Goal: Task Accomplishment & Management: Use online tool/utility

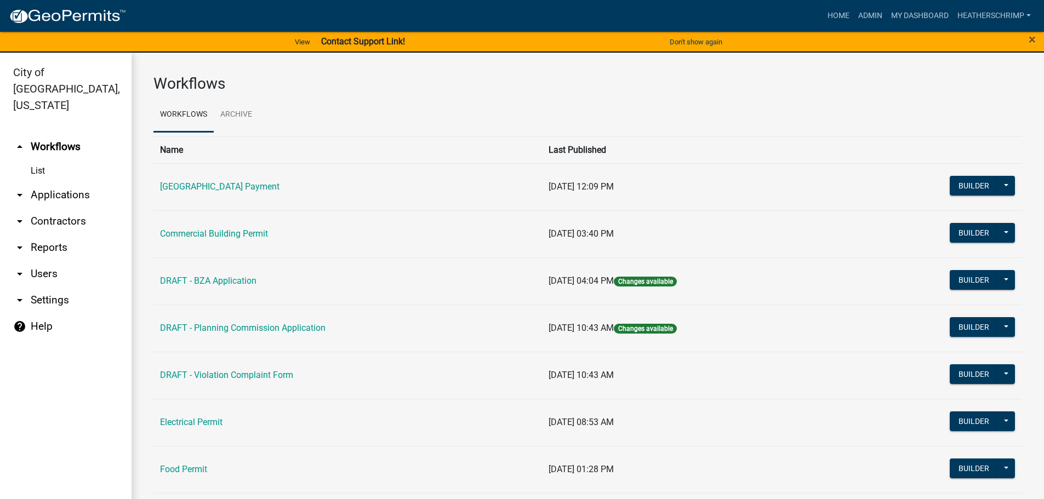
click at [51, 236] on link "arrow_drop_down Reports" at bounding box center [65, 247] width 131 height 26
select select "0: null"
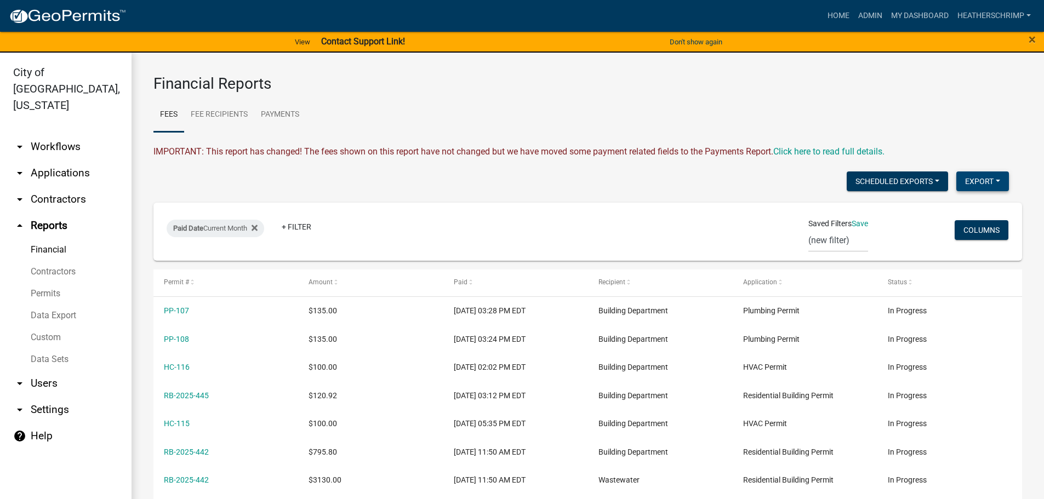
click at [983, 180] on button "Export" at bounding box center [982, 181] width 53 height 20
click at [945, 211] on button "Excel Format (.xlsx)" at bounding box center [957, 210] width 102 height 26
click at [281, 115] on link "Payments" at bounding box center [279, 115] width 51 height 35
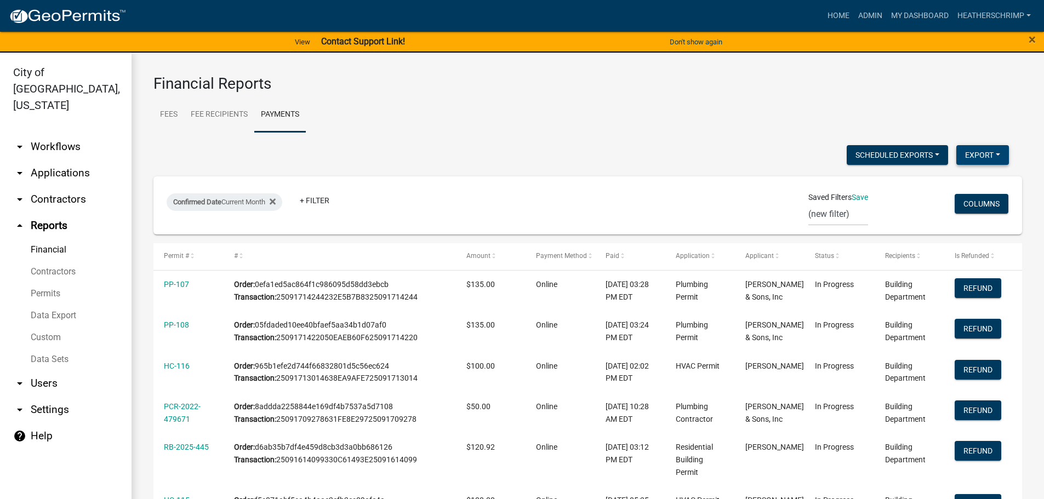
click at [983, 151] on button "Export" at bounding box center [982, 155] width 53 height 20
click at [937, 186] on button "Excel Format (.xlsx)" at bounding box center [957, 183] width 102 height 26
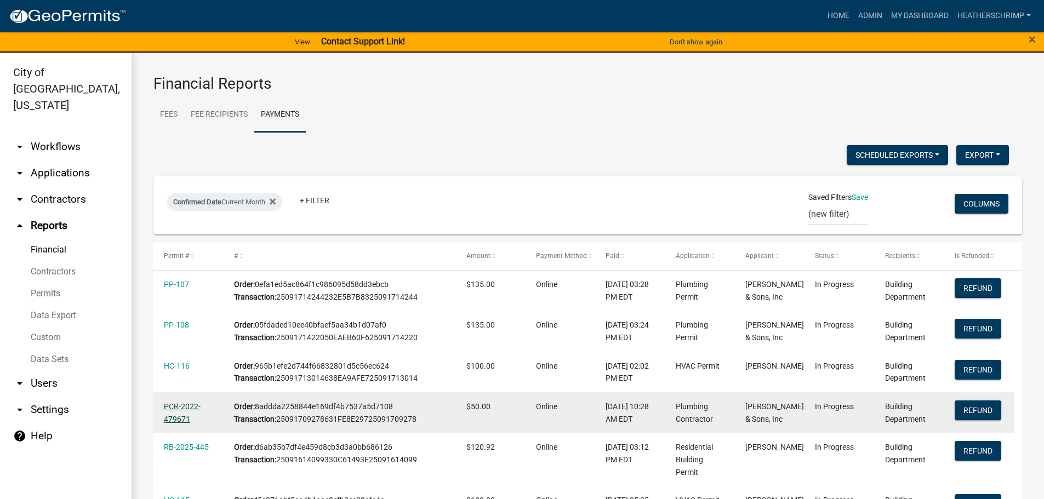
click at [173, 405] on link "PCR-2022-479671" at bounding box center [182, 412] width 37 height 21
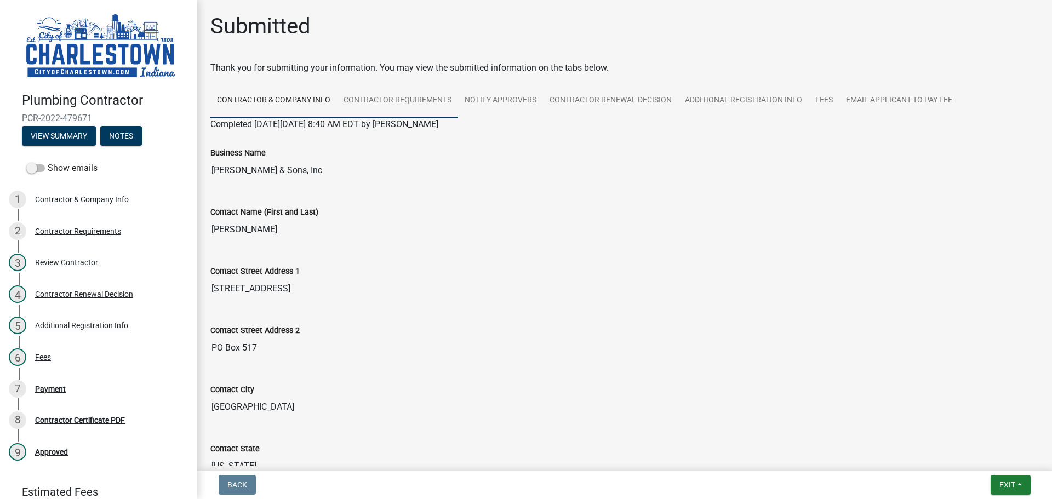
click at [359, 94] on link "Contractor Requirements" at bounding box center [397, 100] width 121 height 35
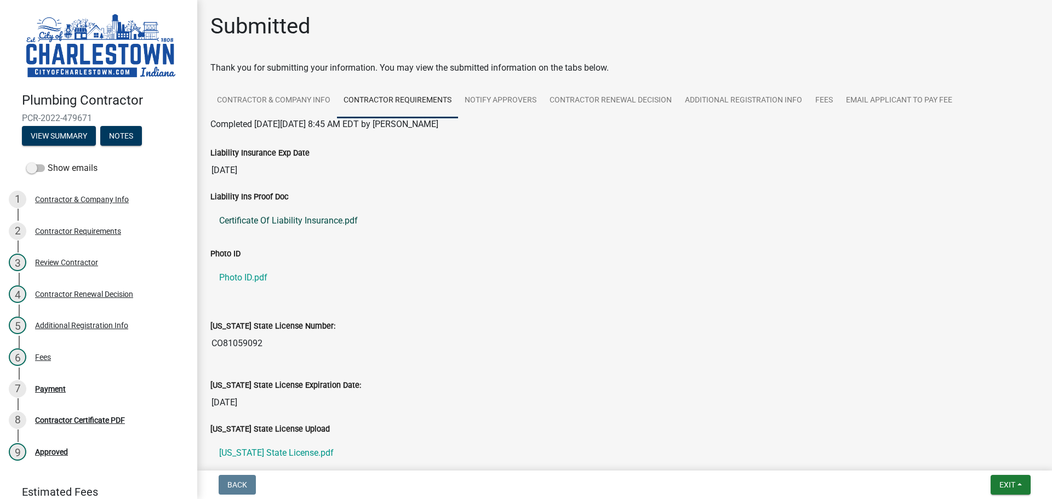
click at [387, 219] on link "Certificate Of Liability Insurance.pdf" at bounding box center [624, 221] width 828 height 26
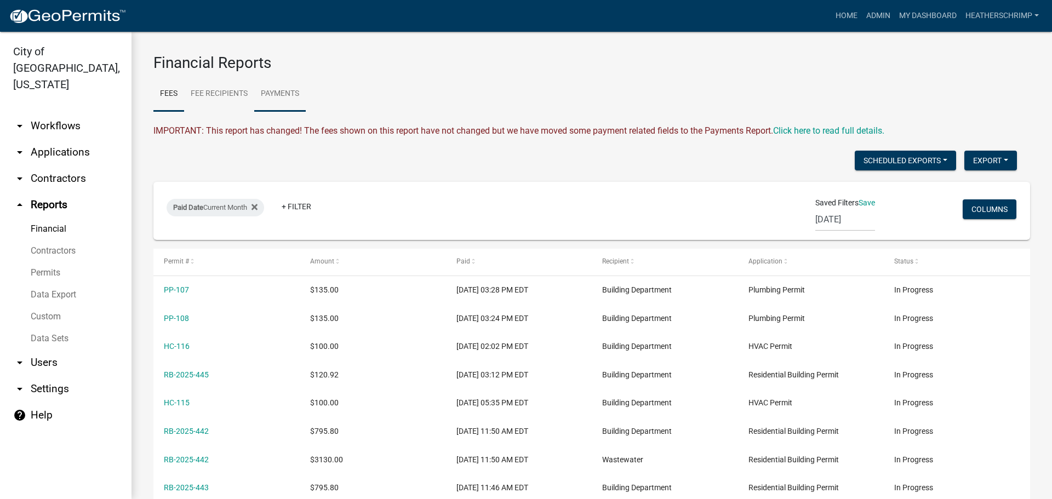
click at [291, 92] on link "Payments" at bounding box center [279, 94] width 51 height 35
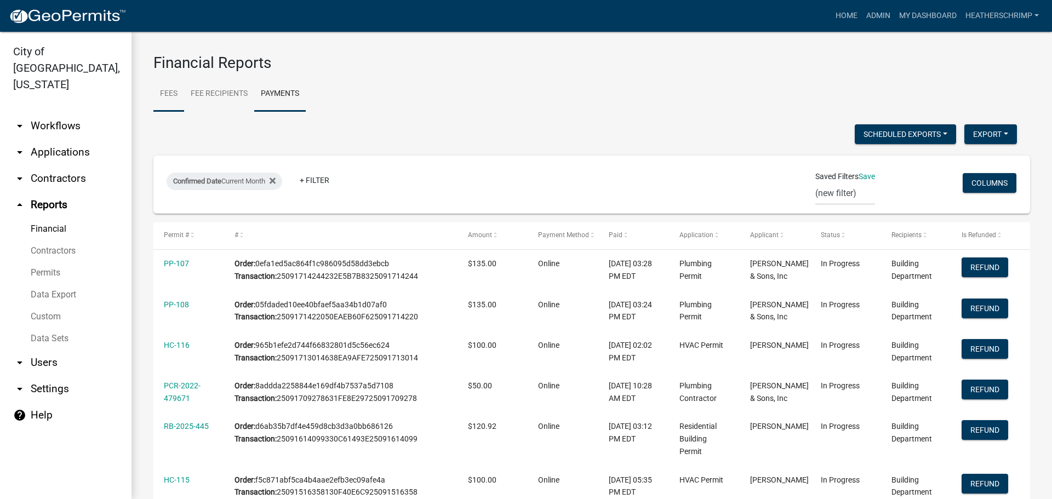
click at [173, 96] on link "Fees" at bounding box center [168, 94] width 31 height 35
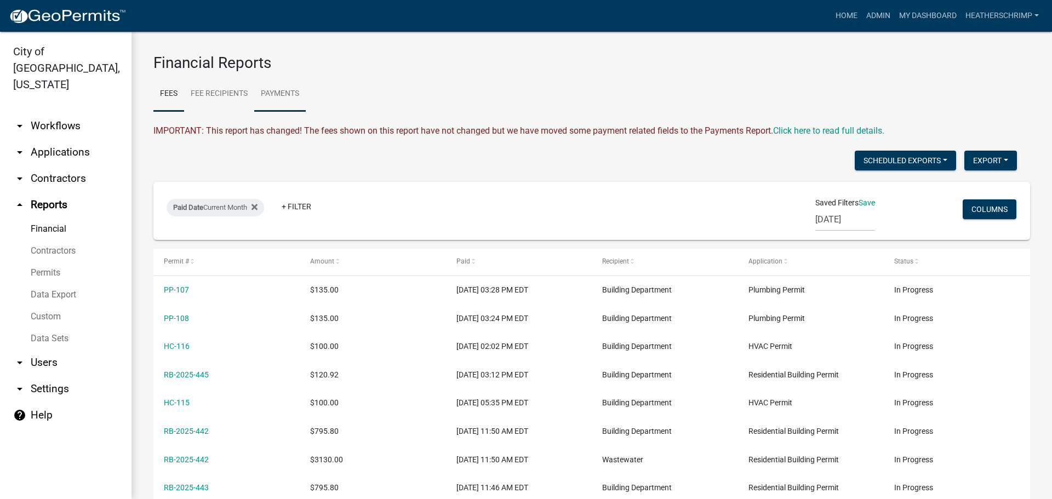
click at [276, 94] on link "Payments" at bounding box center [279, 94] width 51 height 35
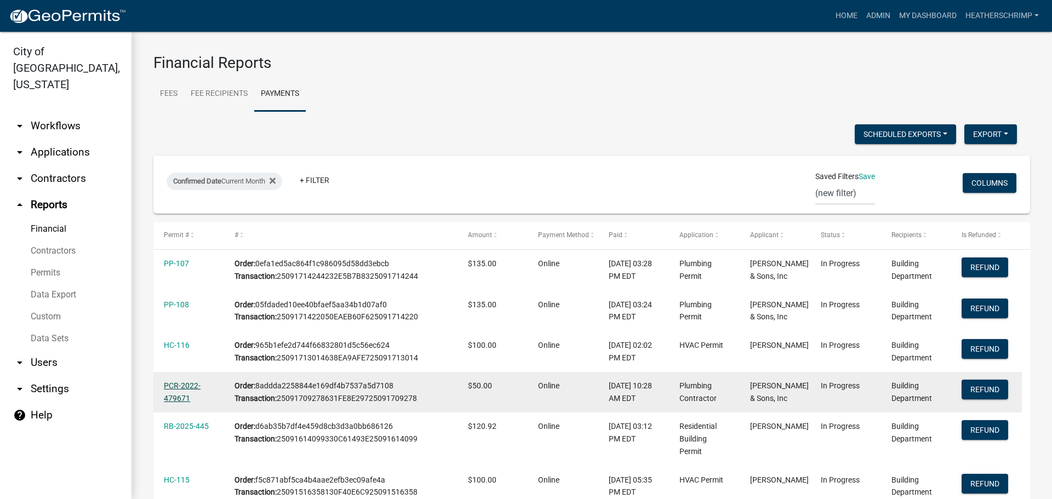
click at [178, 383] on link "PCR-2022-479671" at bounding box center [182, 391] width 37 height 21
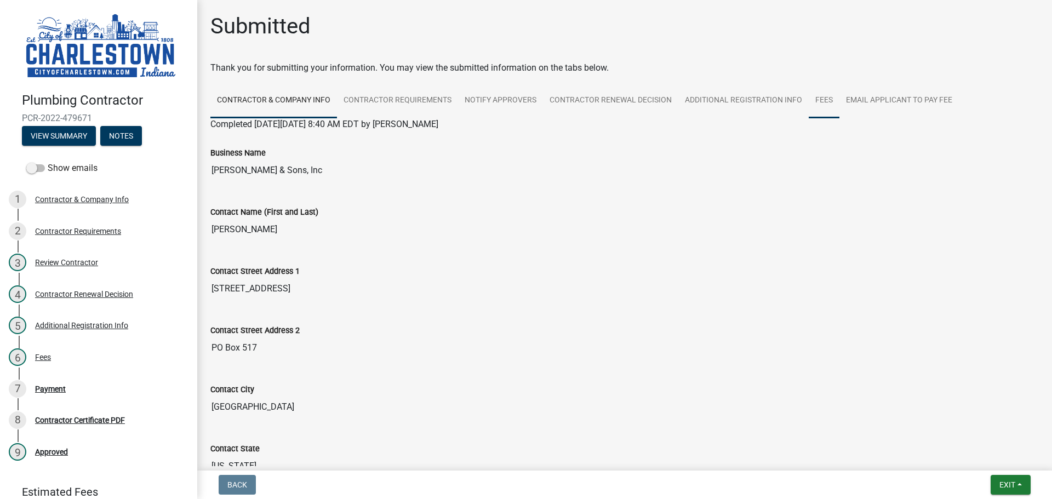
click at [816, 96] on link "Fees" at bounding box center [824, 100] width 31 height 35
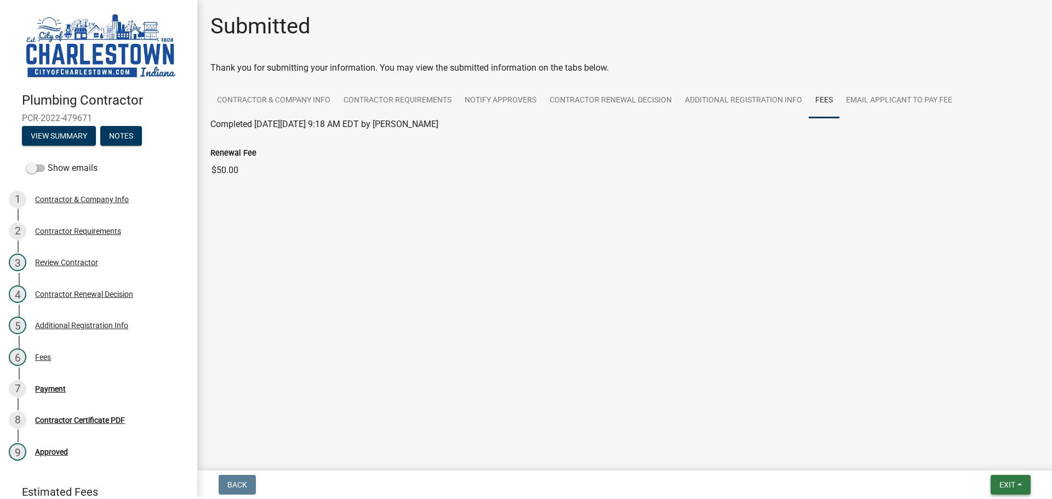
click at [1014, 488] on span "Exit" at bounding box center [1007, 484] width 16 height 9
click at [881, 374] on main "Submitted Thank you for submitting your information. You may view the submitted…" at bounding box center [624, 233] width 855 height 466
click at [866, 98] on link "Email Applicant to Pay Fee" at bounding box center [898, 100] width 119 height 35
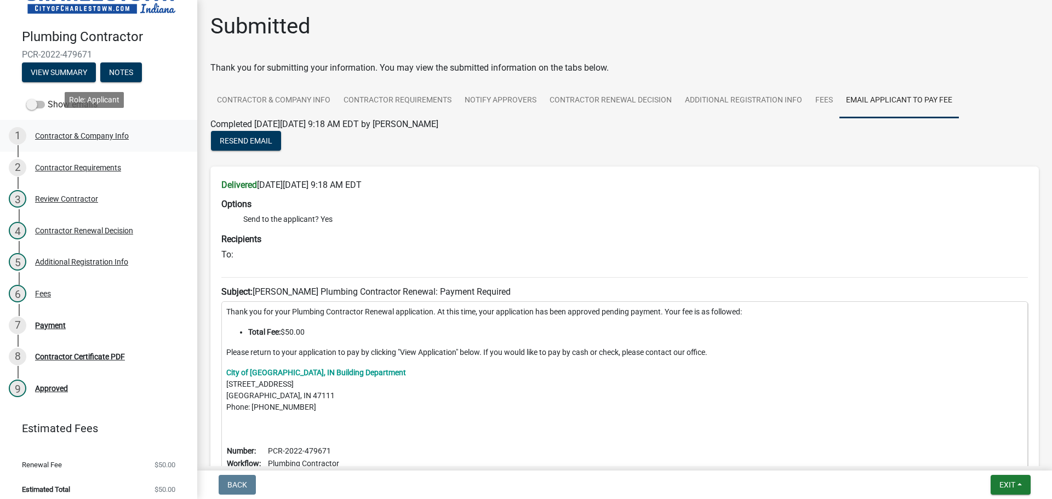
scroll to position [67, 0]
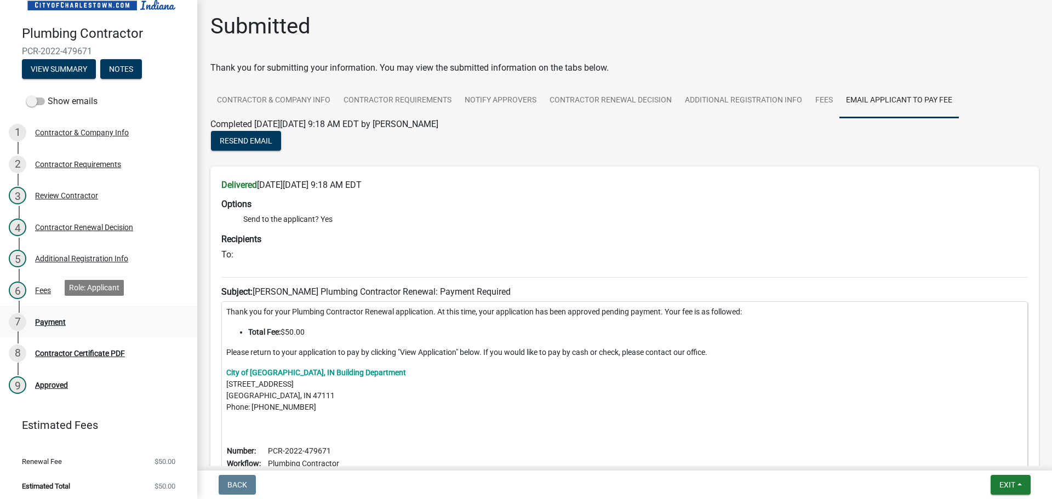
click at [47, 318] on div "Payment" at bounding box center [50, 322] width 31 height 8
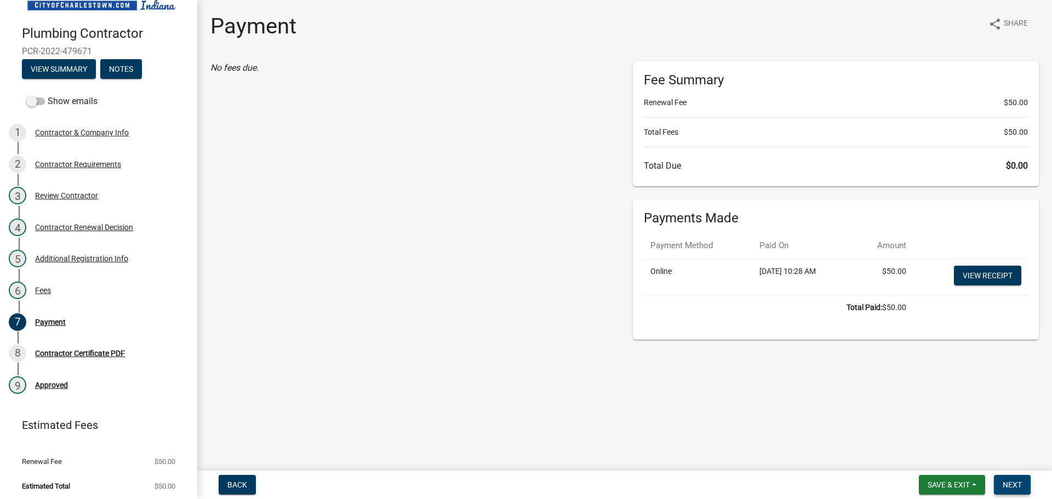
click at [1010, 485] on span "Next" at bounding box center [1012, 484] width 19 height 9
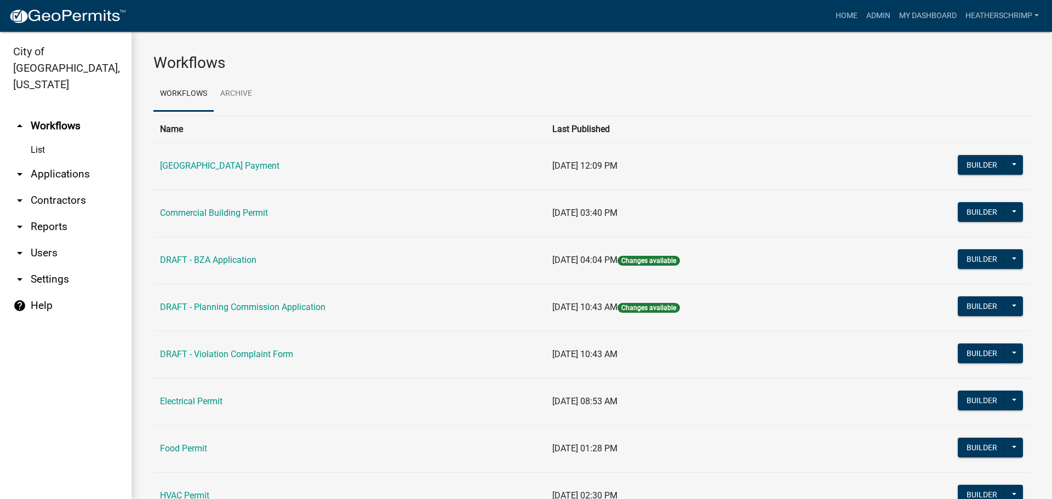
click at [47, 214] on link "arrow_drop_down Reports" at bounding box center [65, 227] width 131 height 26
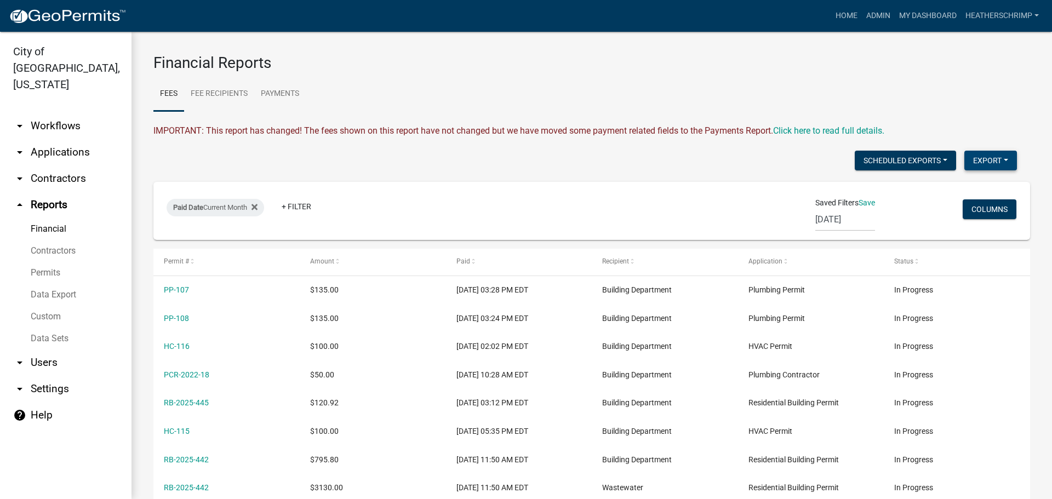
click at [992, 162] on button "Export" at bounding box center [990, 161] width 53 height 20
click at [968, 187] on button "Excel Format (.xlsx)" at bounding box center [965, 189] width 102 height 26
